Goal: Use online tool/utility: Use online tool/utility

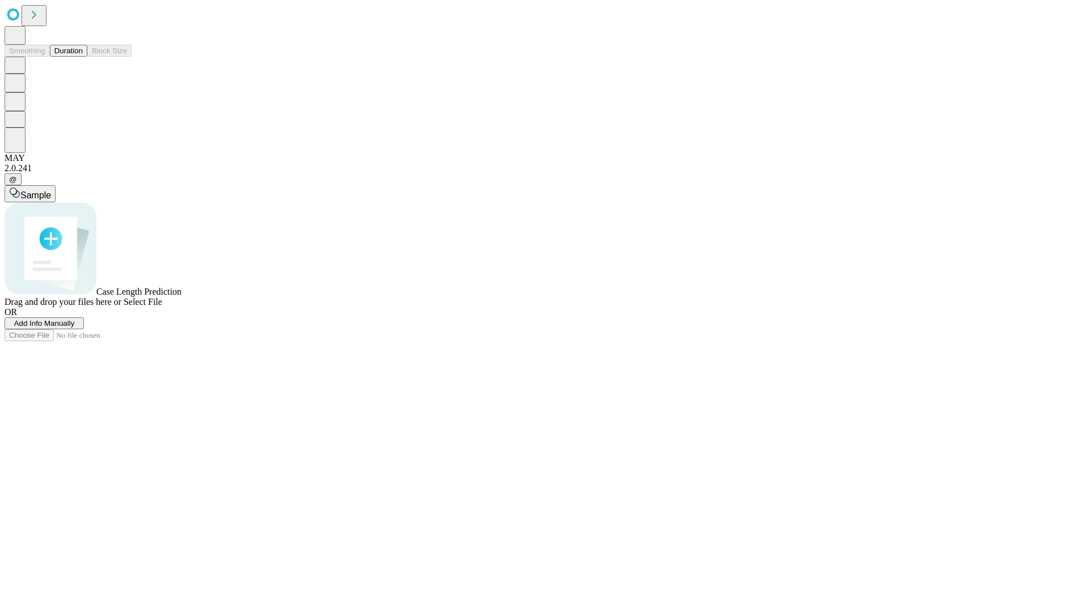
click at [75, 327] on span "Add Info Manually" at bounding box center [44, 323] width 61 height 8
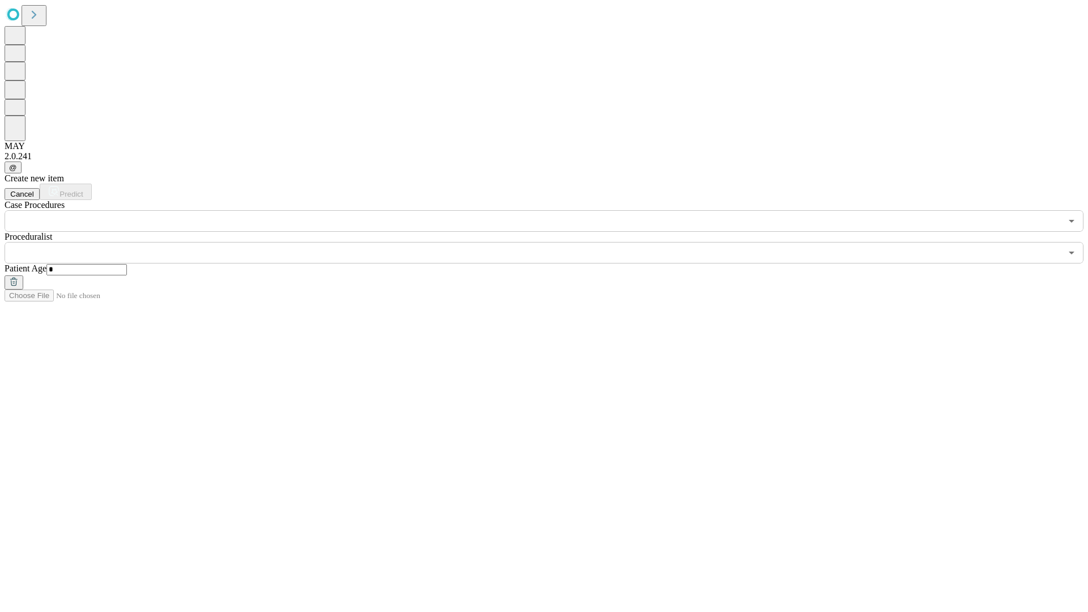
type input "*"
click at [552, 242] on input "text" at bounding box center [533, 253] width 1057 height 22
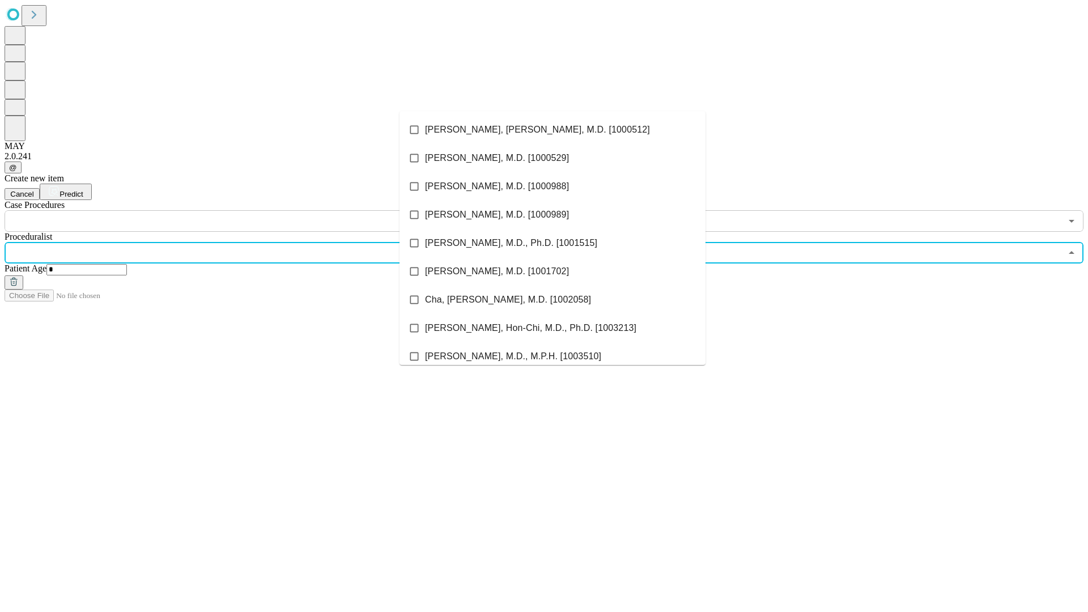
click at [552, 130] on li "[PERSON_NAME], [PERSON_NAME], M.D. [1000512]" at bounding box center [552, 130] width 306 height 28
click at [238, 210] on input "text" at bounding box center [533, 221] width 1057 height 22
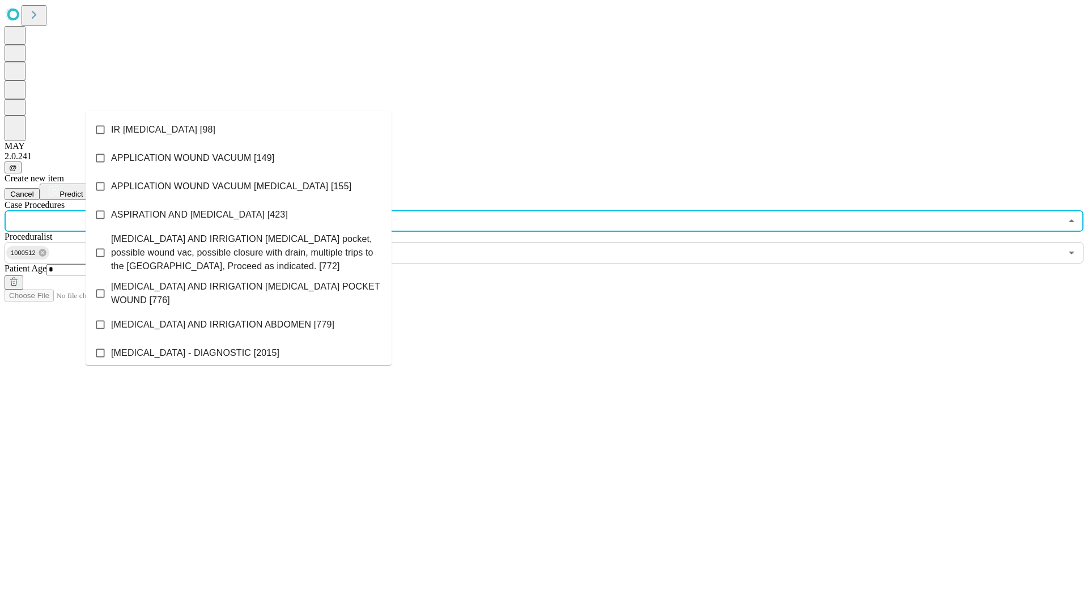
click at [239, 130] on li "IR [MEDICAL_DATA] [98]" at bounding box center [239, 130] width 306 height 28
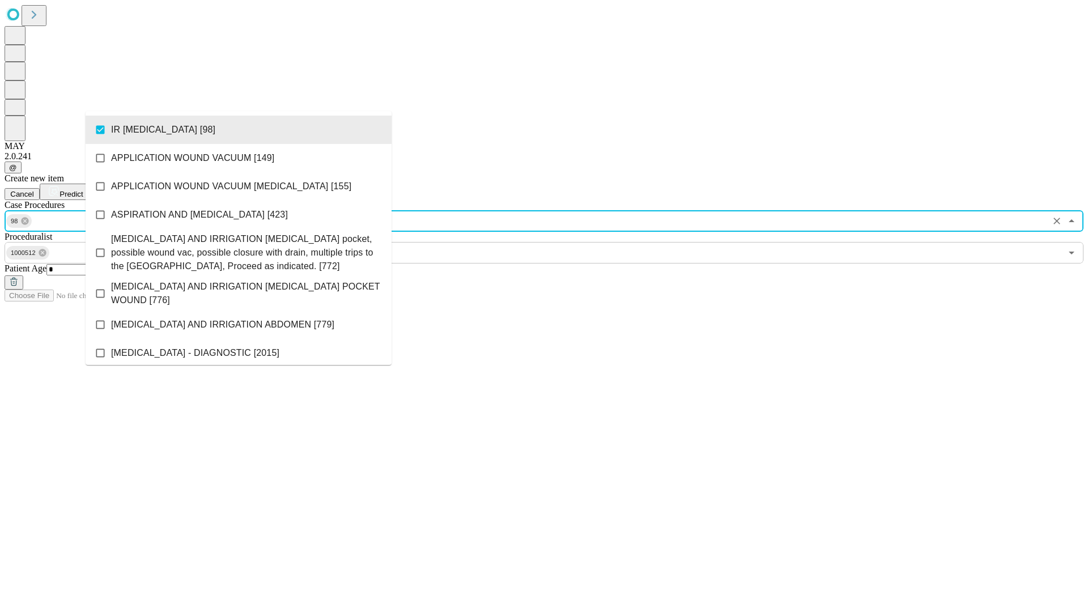
click at [83, 190] on span "Predict" at bounding box center [70, 194] width 23 height 8
